Goal: Task Accomplishment & Management: Use online tool/utility

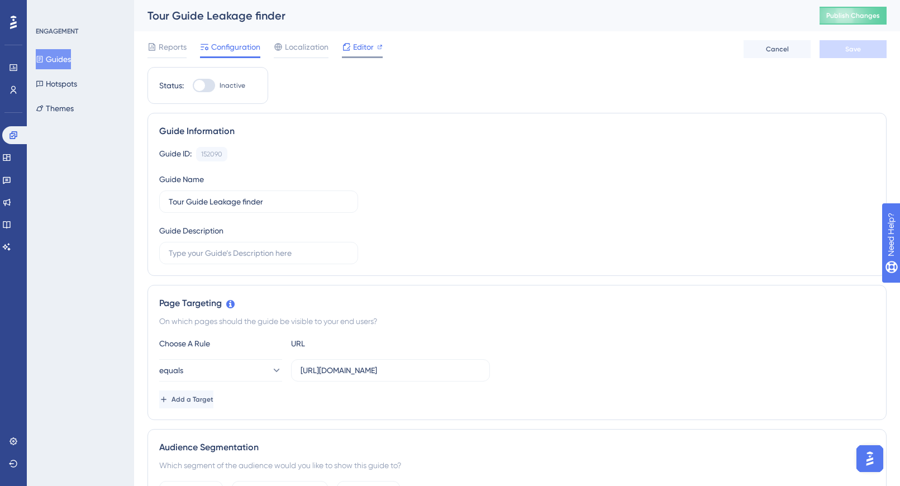
click at [369, 47] on span "Editor" at bounding box center [363, 46] width 21 height 13
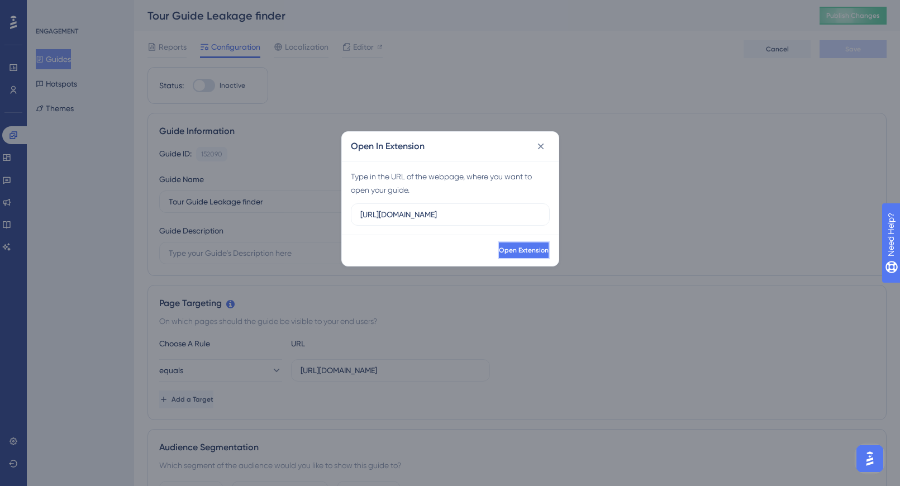
click at [513, 255] on button "Open Extension" at bounding box center [524, 250] width 52 height 18
click at [540, 154] on button at bounding box center [541, 146] width 18 height 18
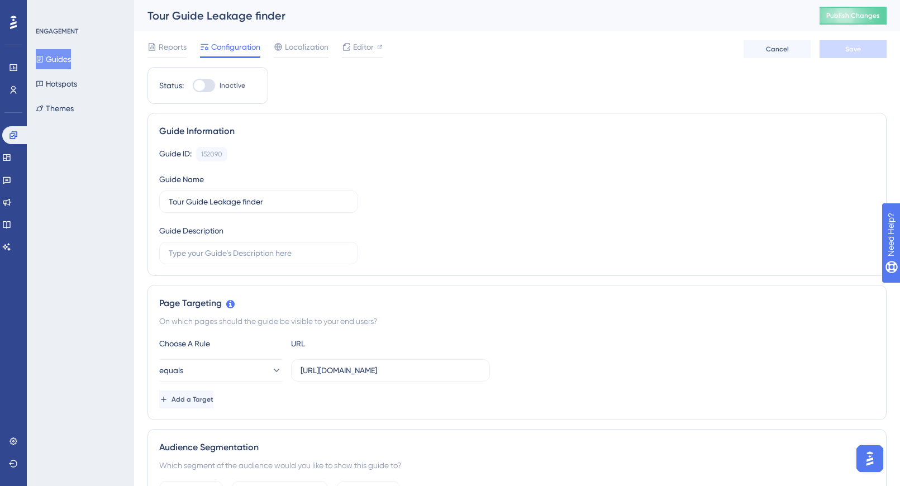
click at [63, 60] on button "Guides" at bounding box center [53, 59] width 35 height 20
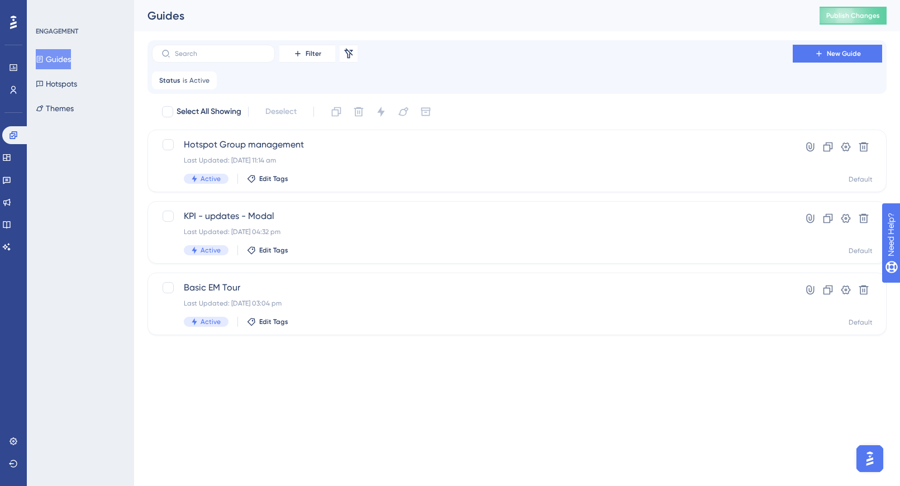
click at [185, 83] on div "✨ Save My Spot!✨" at bounding box center [451, 225] width 900 height 486
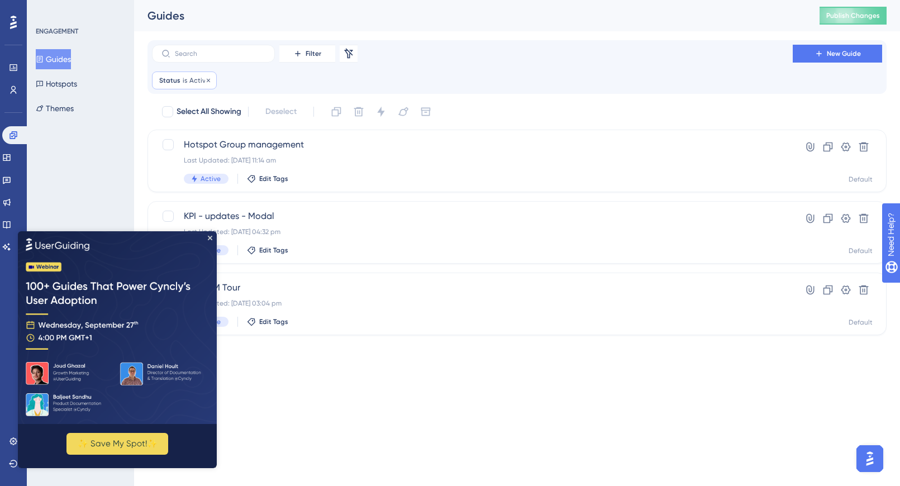
click at [192, 79] on span "Active" at bounding box center [199, 80] width 20 height 9
click at [209, 82] on icon at bounding box center [208, 80] width 7 height 7
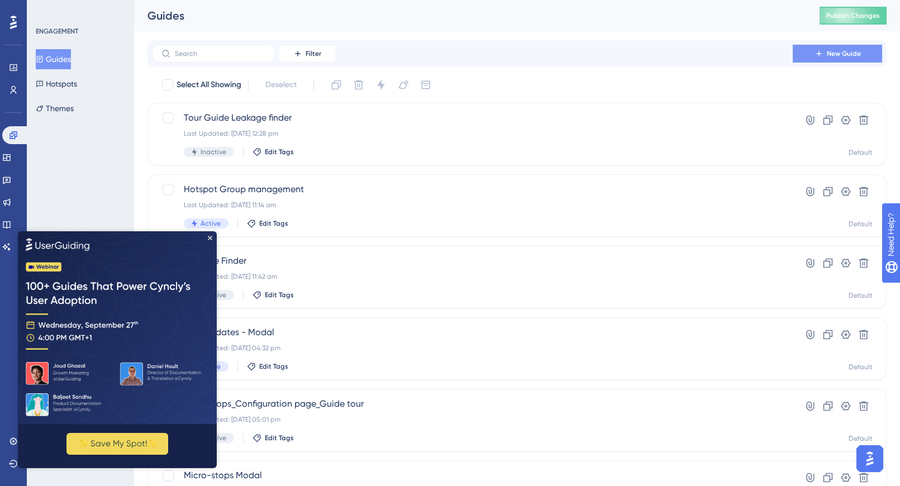
click at [821, 58] on icon at bounding box center [818, 53] width 9 height 9
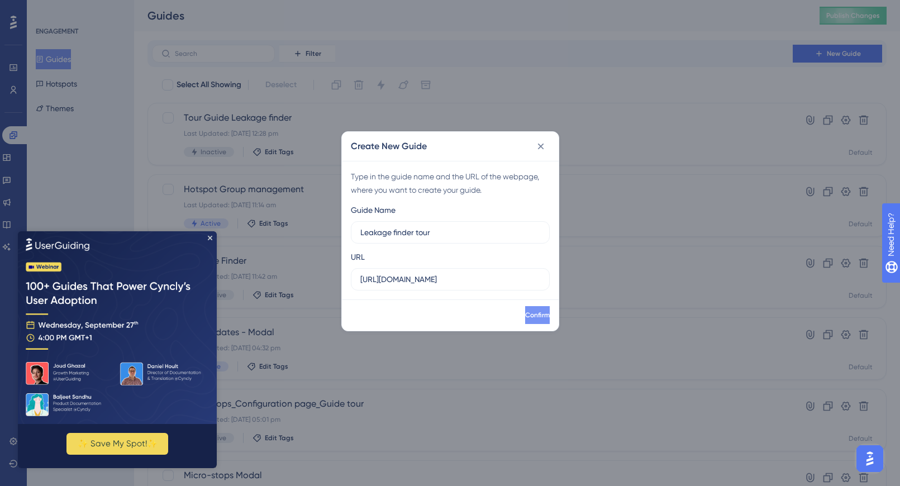
type input "Leakage finder tour"
click at [525, 308] on button "Confirm" at bounding box center [537, 315] width 25 height 18
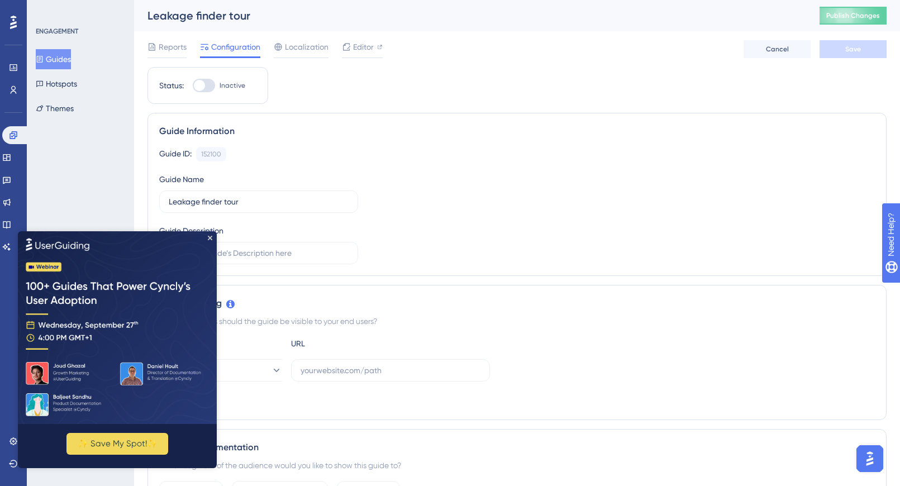
click at [403, 223] on div "Guide ID: 152100 Copy Guide Name Leakage finder tour Guide Description" at bounding box center [517, 205] width 716 height 117
click at [208, 241] on img at bounding box center [117, 327] width 199 height 193
click at [212, 237] on icon "Close Preview" at bounding box center [210, 237] width 4 height 4
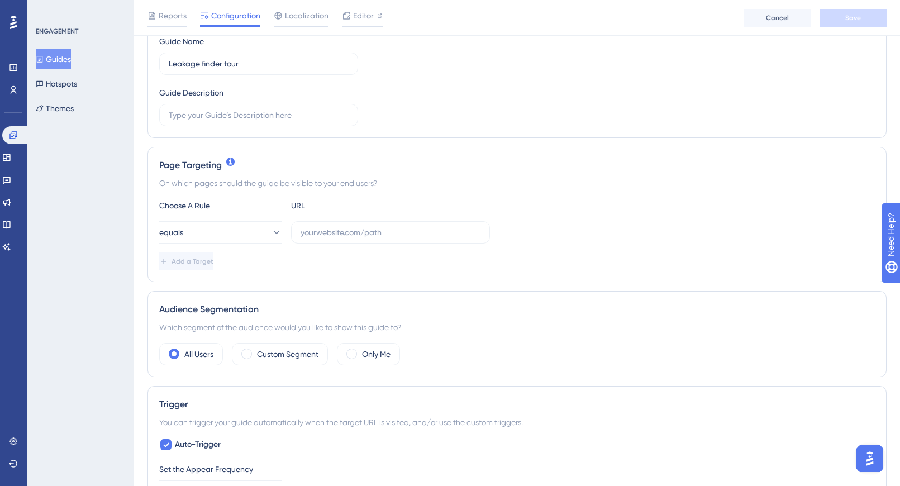
scroll to position [177, 0]
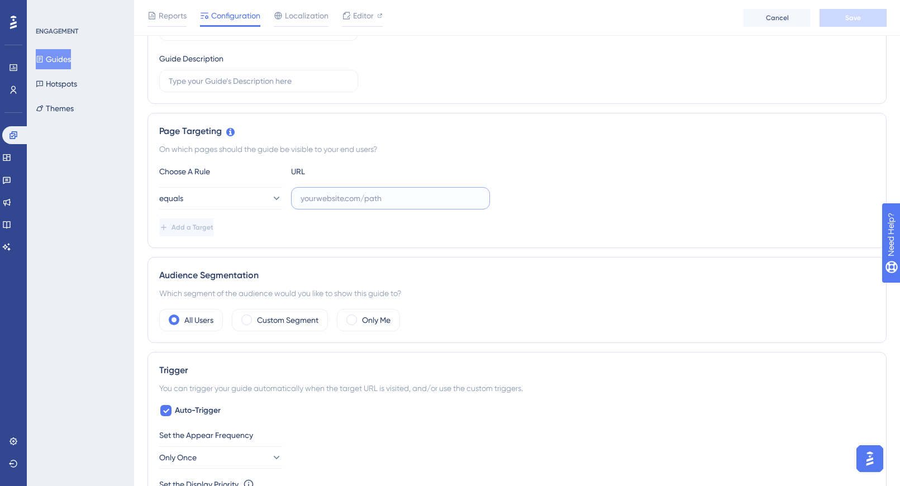
click at [374, 199] on input "text" at bounding box center [391, 198] width 180 height 12
paste input "https://app.sensorfact.nl/compressed-air/leakage-analysis"
type input "https://app.sensorfact.nl/compressed-air/leakage-analysis"
click at [849, 21] on span "Save" at bounding box center [853, 17] width 16 height 9
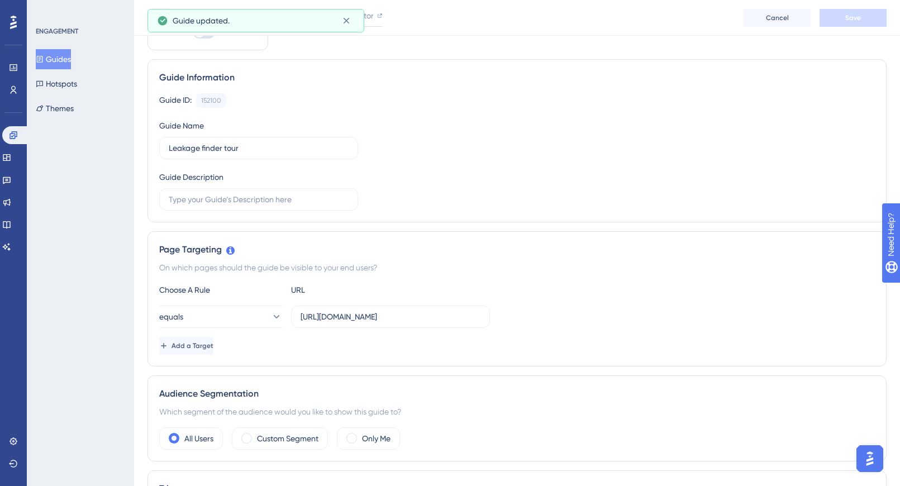
scroll to position [0, 0]
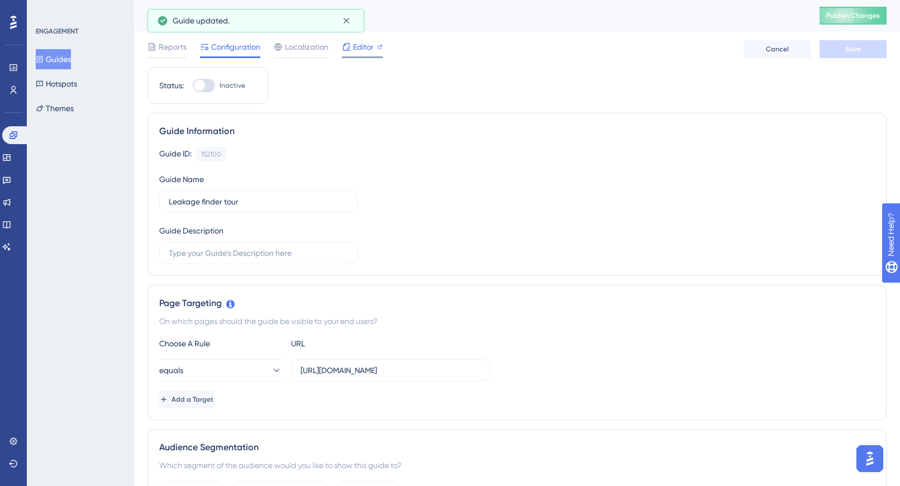
click at [357, 46] on span "Editor" at bounding box center [363, 46] width 21 height 13
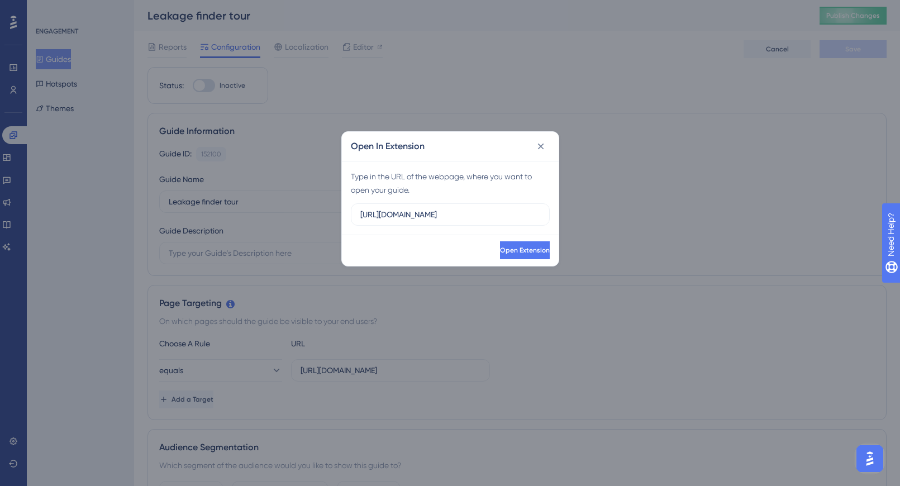
drag, startPoint x: 473, startPoint y: 213, endPoint x: 225, endPoint y: 214, distance: 248.0
click at [225, 213] on div "Open In Extension Type in the URL of the webpage, where you want to open your g…" at bounding box center [450, 243] width 900 height 486
type input "https://app.sensorfact.nl/compressed-air/leakage-analysis"
click at [499, 251] on span "Open Extension" at bounding box center [524, 250] width 50 height 9
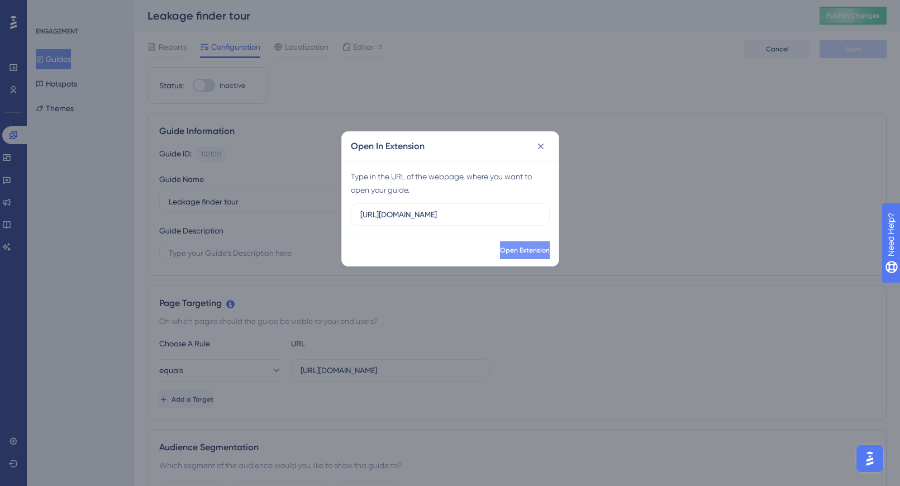
scroll to position [0, 0]
paste input "/compressed-air/leakage-analysis?sid=68876615efa59f5ef50bcfc8"
type input "https://app.sensorfact.nl/compressed-air/leakage-analysis?sid=68876615efa59f5ef…"
click at [499, 249] on span "Open Extension" at bounding box center [524, 250] width 50 height 9
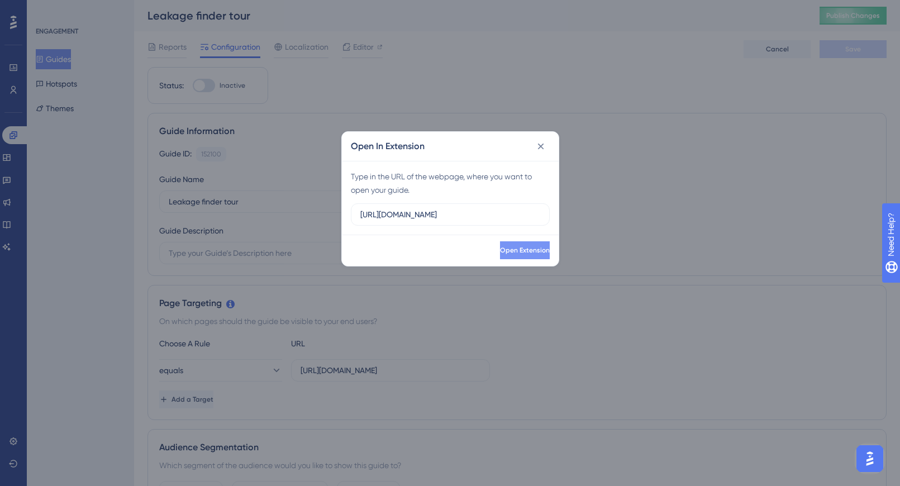
scroll to position [0, 0]
click at [541, 139] on button at bounding box center [541, 146] width 18 height 18
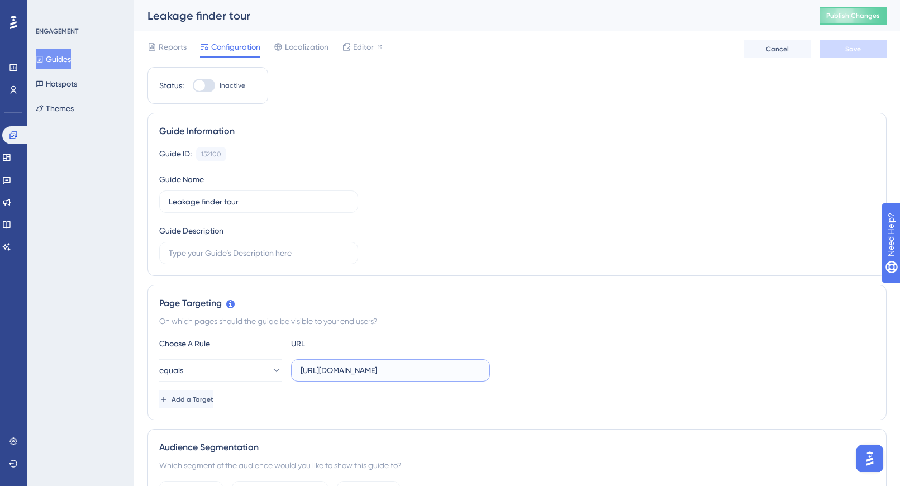
click at [373, 373] on input "https://app.sensorfact.nl/compressed-air/leakage-analysis" at bounding box center [391, 370] width 180 height 12
paste input "?sid=68876615efa59f5ef50bcfc8"
click at [842, 53] on button "Save" at bounding box center [852, 49] width 67 height 18
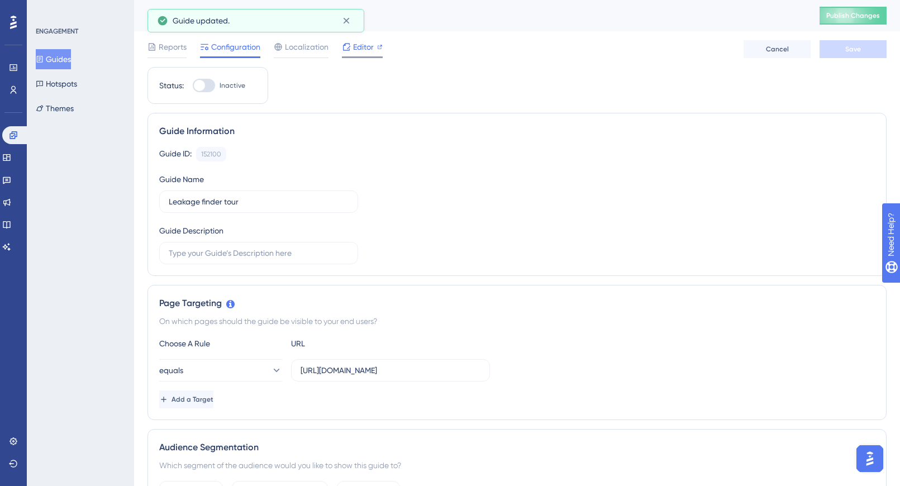
click at [358, 50] on span "Editor" at bounding box center [363, 46] width 21 height 13
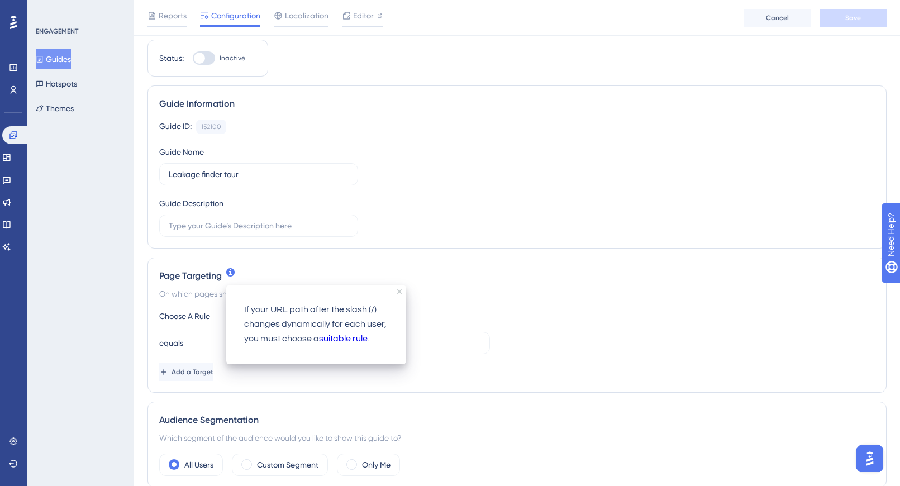
scroll to position [47, 0]
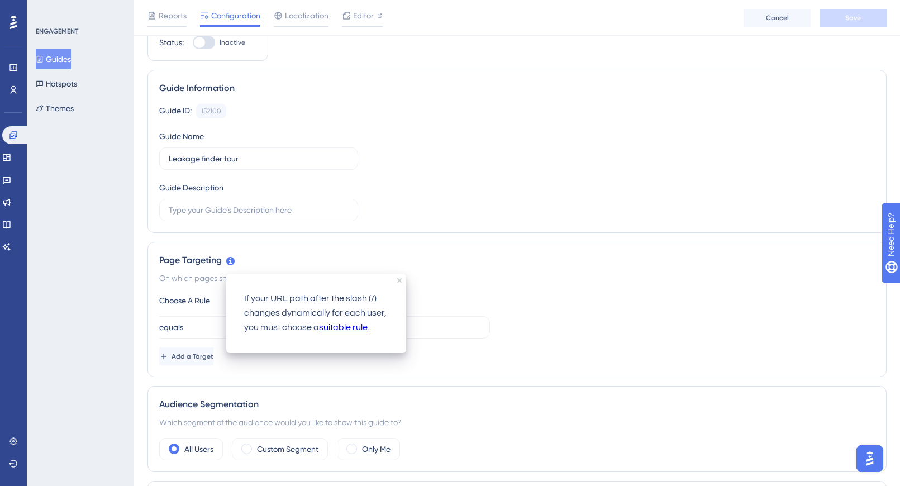
click at [350, 328] on link "suitable rule" at bounding box center [343, 328] width 49 height 15
click at [437, 375] on div "Page Targeting On which pages should the guide be visible to your end users? Ch…" at bounding box center [516, 309] width 739 height 135
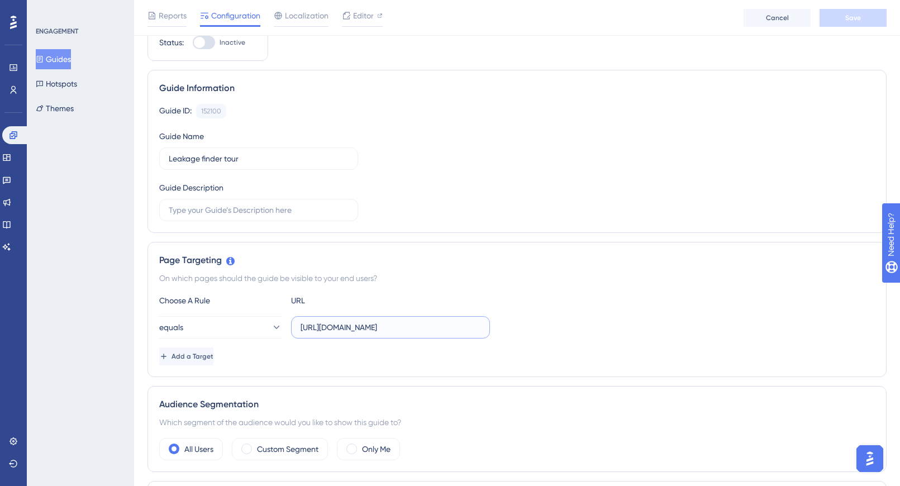
click at [433, 324] on input "https://app.sensorfact.nl/compressed-air/leakage-analysis?sid=68876615efa59f5ef…" at bounding box center [391, 327] width 180 height 12
paste input "flow"
type input "https://app.sensorfact.nl/compressed-air/flow?sid=68876615efa59f5ef50bcfc8"
click at [270, 328] on icon at bounding box center [275, 327] width 11 height 11
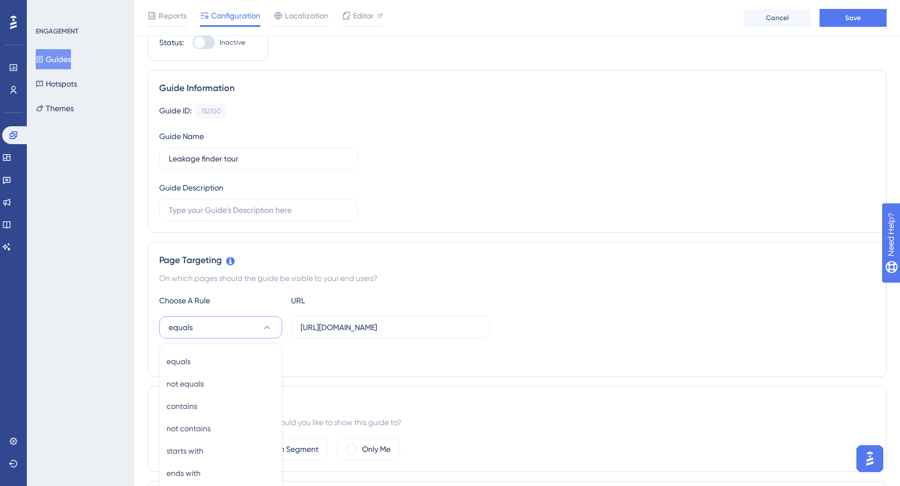
scroll to position [233, 0]
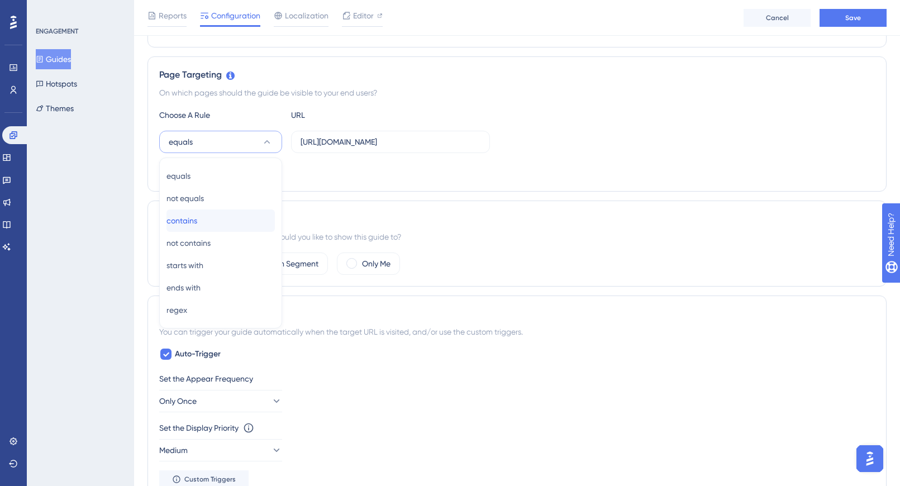
click at [213, 217] on div "contains contains" at bounding box center [220, 220] width 108 height 22
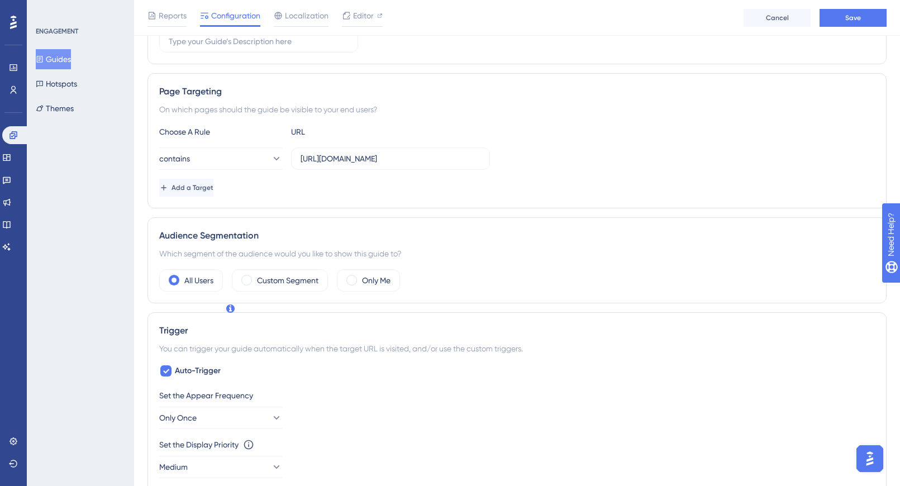
scroll to position [207, 0]
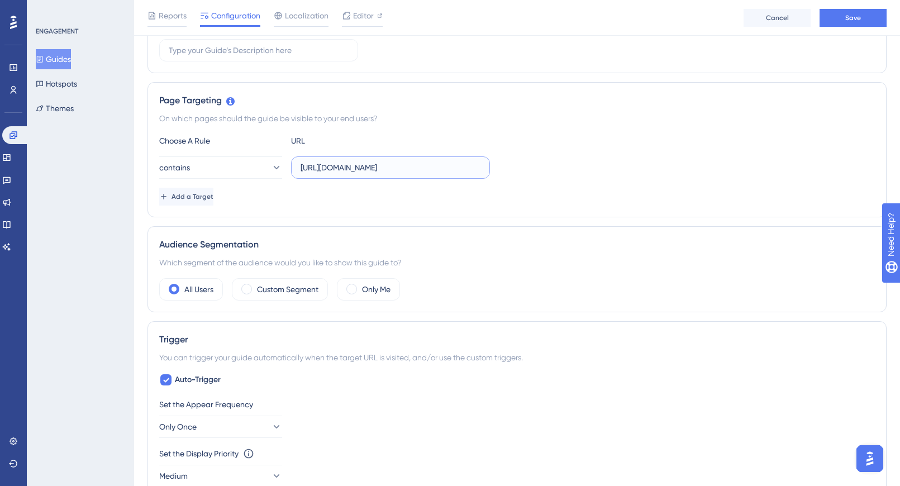
click at [426, 170] on input "https://app.sensorfact.nl/compressed-air/flow?sid=68876615efa59f5ef50bcfc8" at bounding box center [391, 167] width 180 height 12
click at [542, 153] on div "Choose A Rule URL contains https://app.sensorfact.nl/compressed-air/flow?sid=68…" at bounding box center [517, 170] width 716 height 72
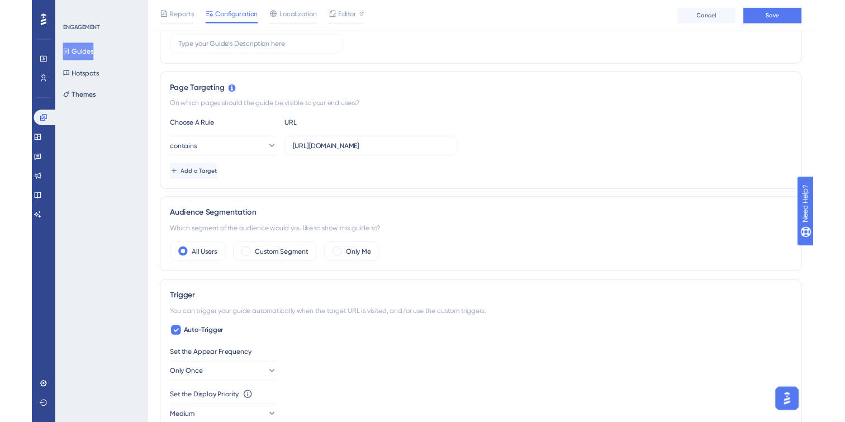
scroll to position [0, 0]
